Goal: Transaction & Acquisition: Book appointment/travel/reservation

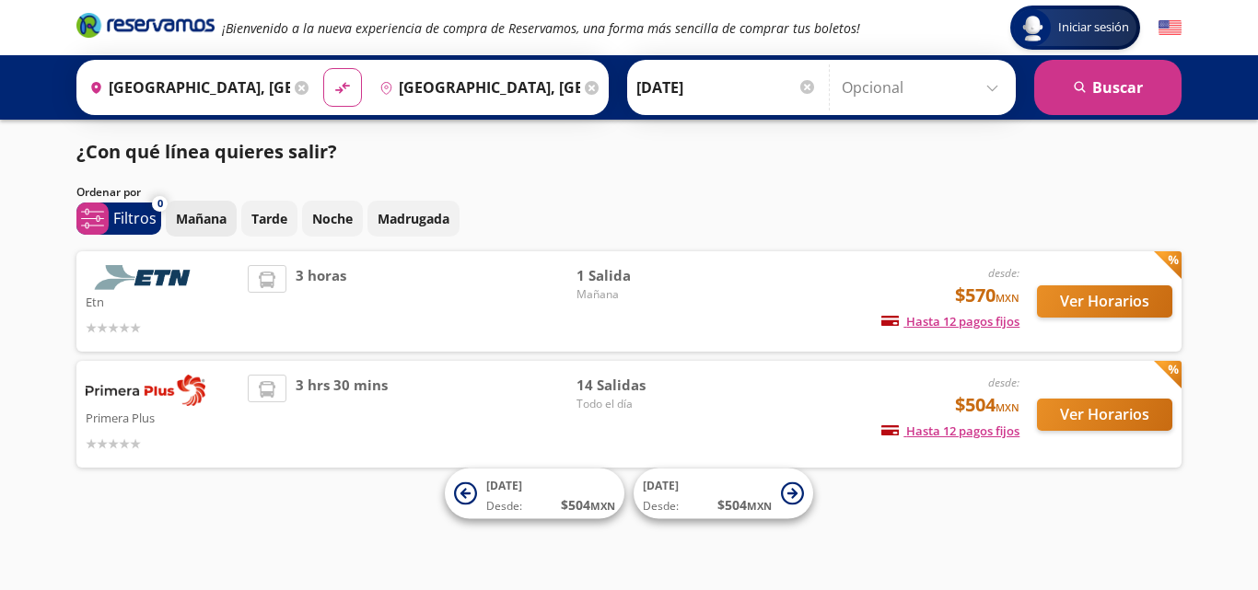
click at [201, 219] on p "Mañana" at bounding box center [201, 218] width 51 height 19
click at [276, 223] on p "Tarde" at bounding box center [269, 218] width 36 height 19
click at [189, 218] on p "Mañana" at bounding box center [201, 218] width 51 height 19
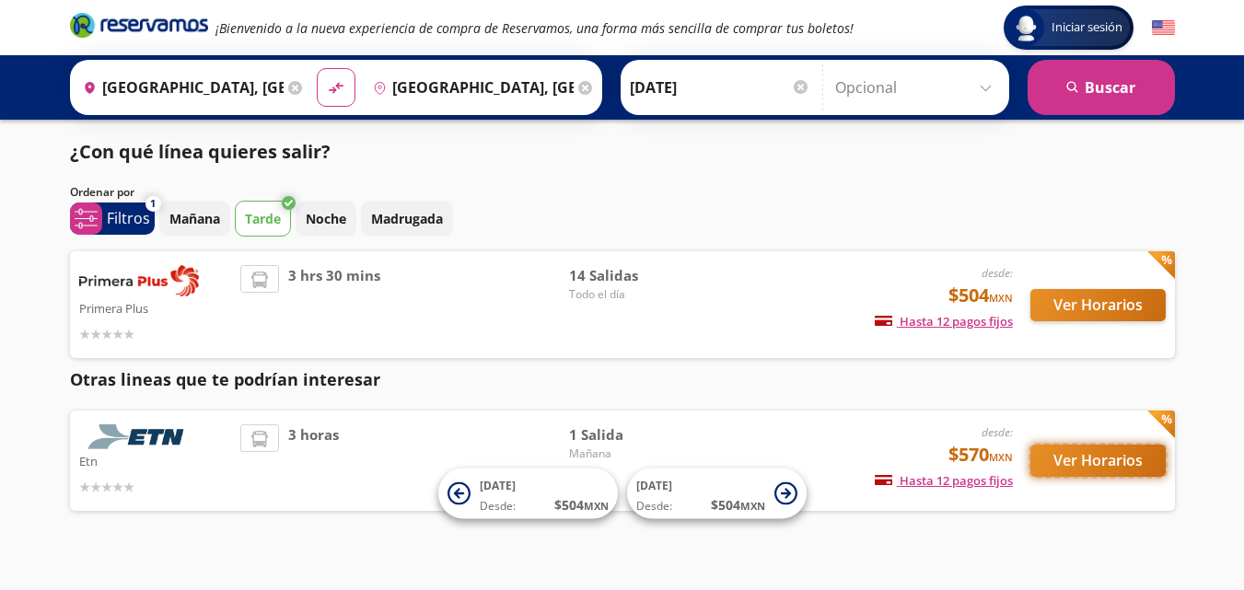
click at [1101, 468] on button "Ver Horarios" at bounding box center [1097, 461] width 135 height 32
click at [1113, 309] on button "Ver Horarios" at bounding box center [1097, 305] width 135 height 32
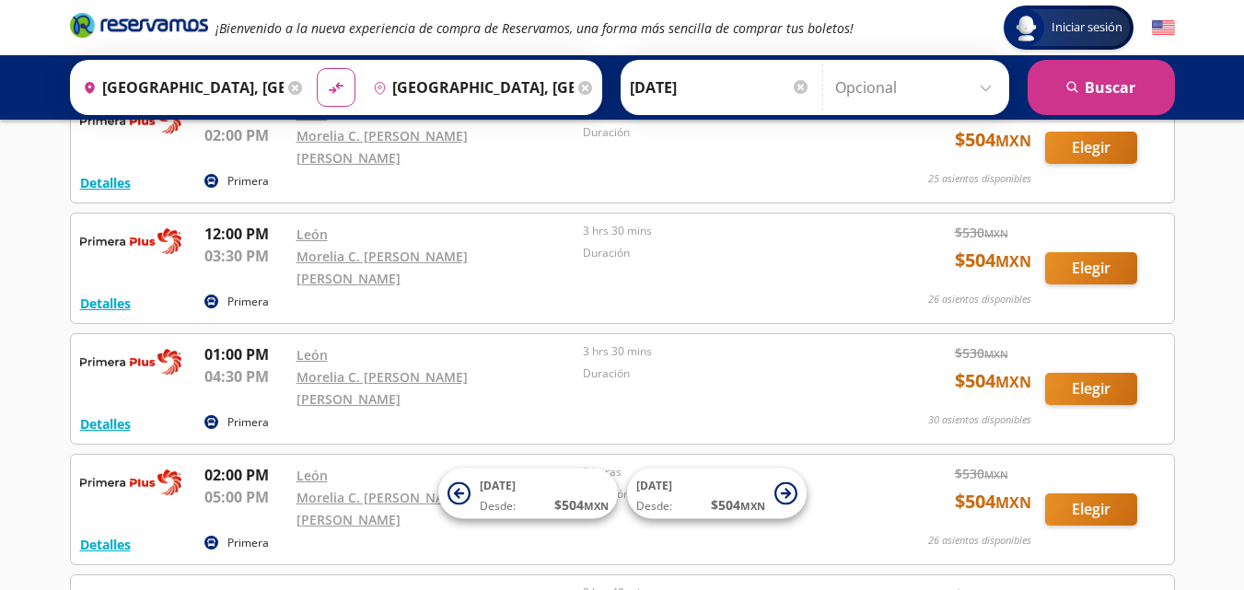
scroll to position [620, 0]
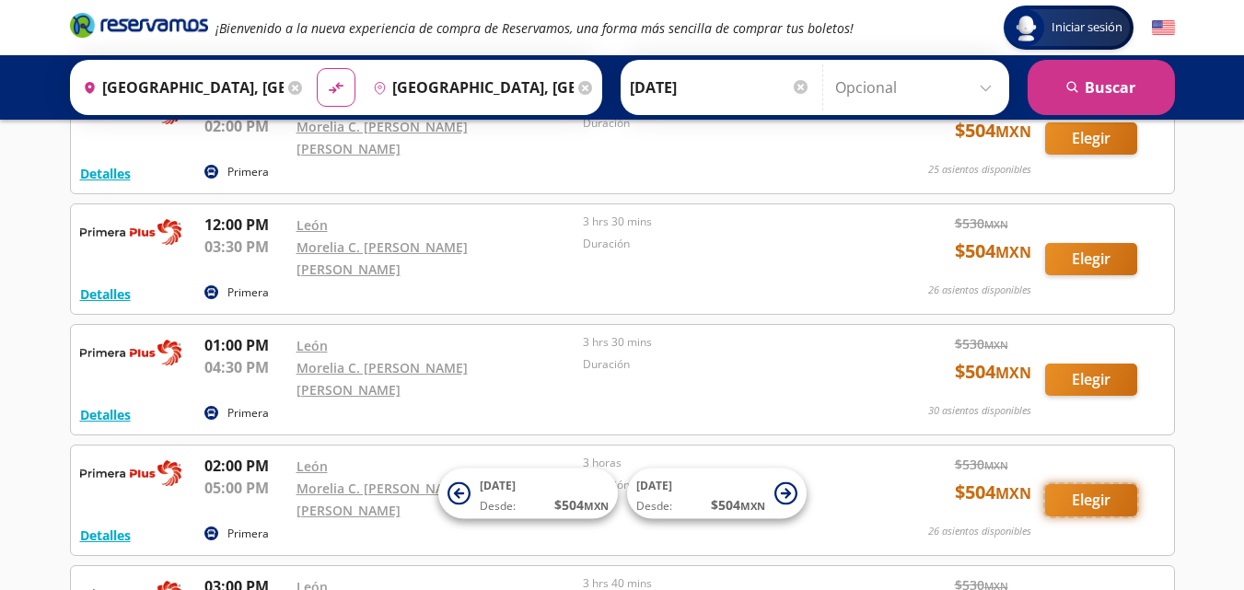
click at [1096, 484] on button "Elegir" at bounding box center [1091, 500] width 92 height 32
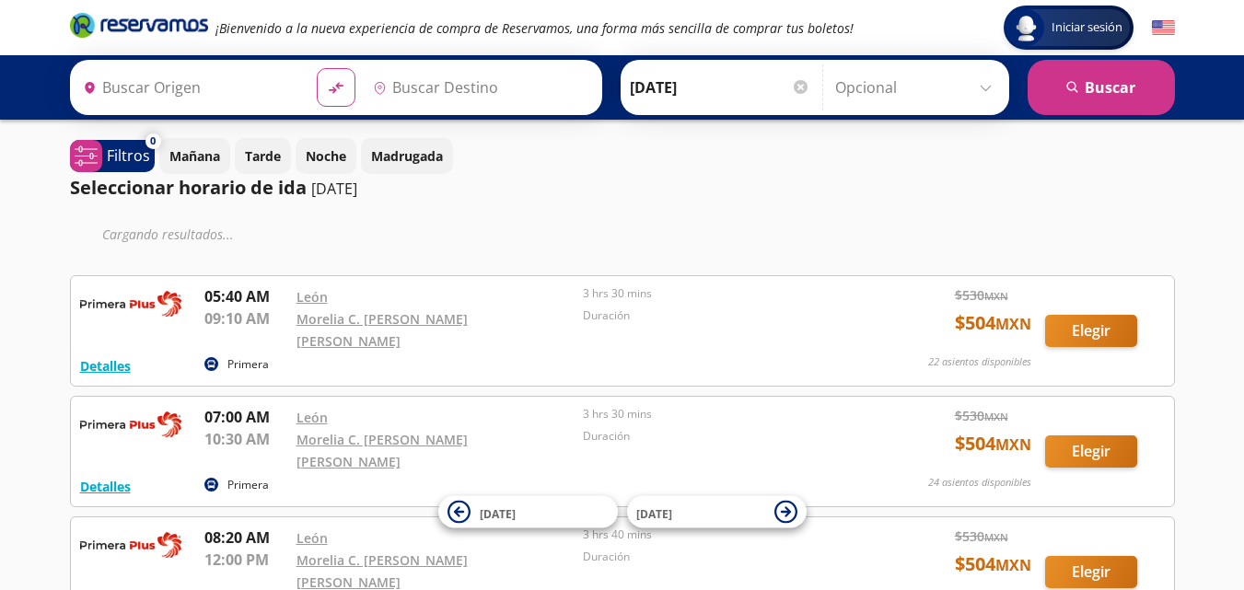
type input "[GEOGRAPHIC_DATA], [GEOGRAPHIC_DATA]"
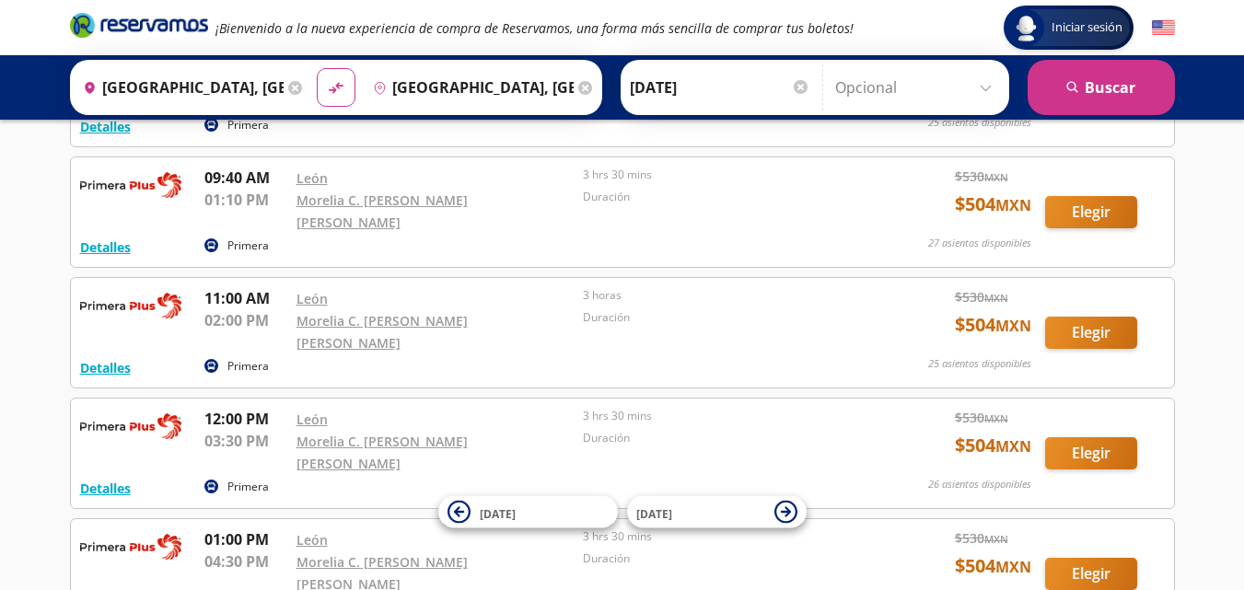
scroll to position [518, 0]
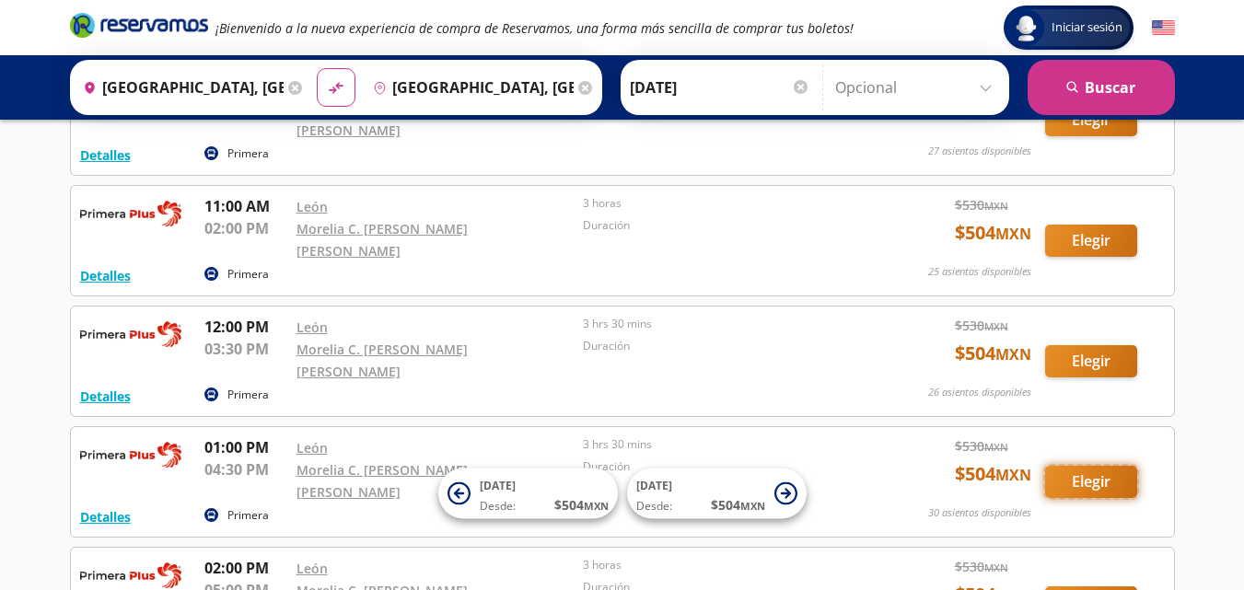
click at [1088, 466] on button "Elegir" at bounding box center [1091, 482] width 92 height 32
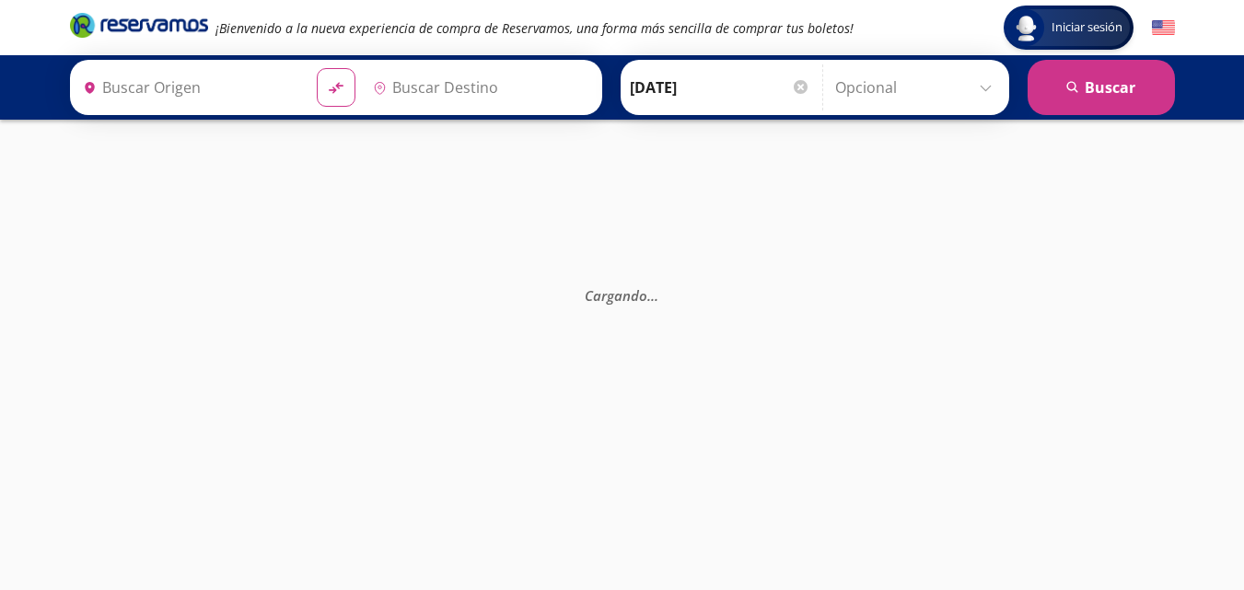
type input "[GEOGRAPHIC_DATA], [GEOGRAPHIC_DATA]"
type input "Morelia C. [PERSON_NAME] [PERSON_NAME], [GEOGRAPHIC_DATA]"
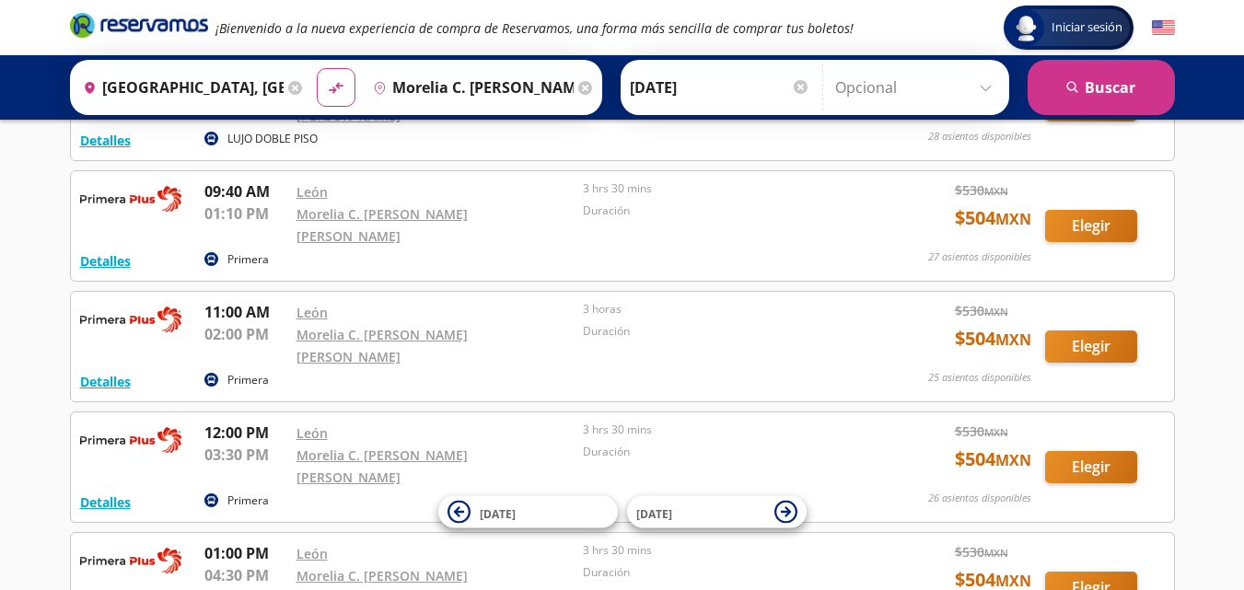
scroll to position [542, 0]
